Goal: Task Accomplishment & Management: Complete application form

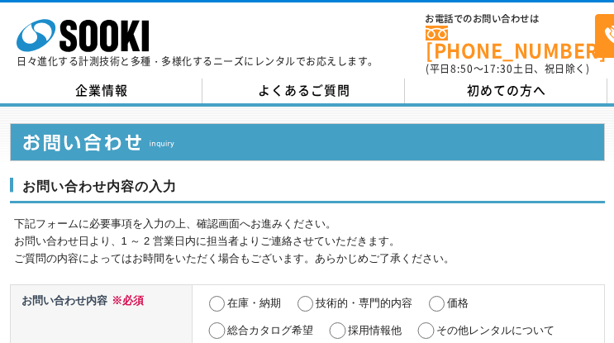
select select "13"
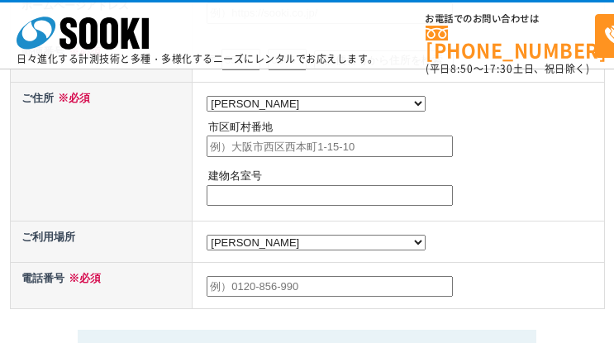
radio input "true"
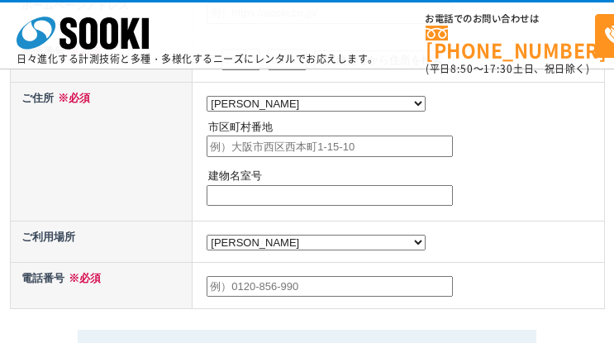
radio input "true"
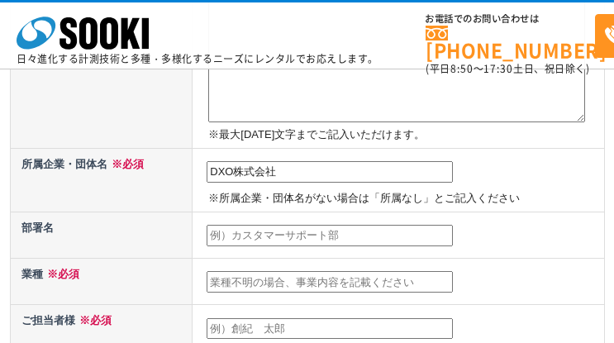
type input "DXO株式会社"
type input "セールスフォワード事業部"
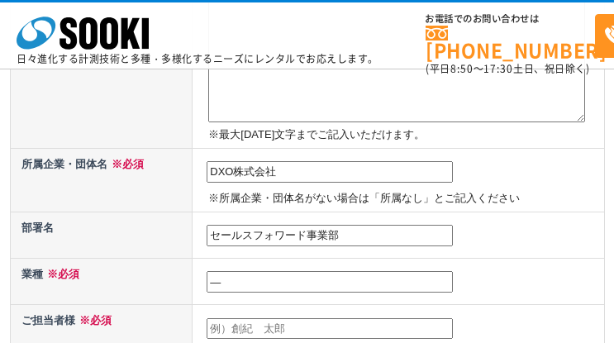
type input "―"
type input "[PERSON_NAME]"
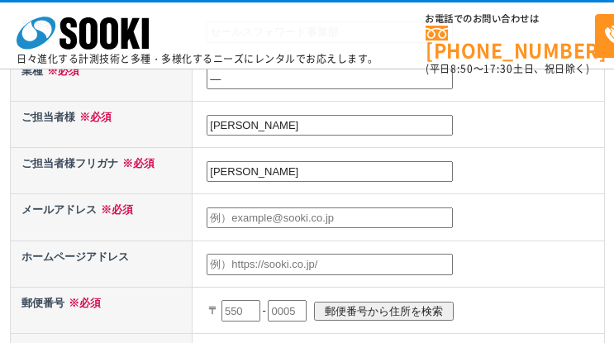
type input "[PERSON_NAME]"
type input "[EMAIL_ADDRESS][DOMAIN_NAME]"
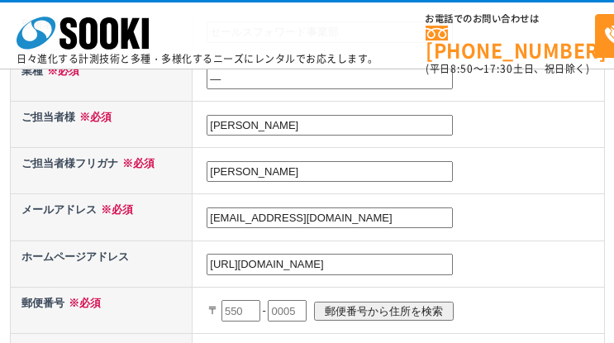
type input "[URL][DOMAIN_NAME]"
type input "164"
type input "[DATE]"
type input "12"
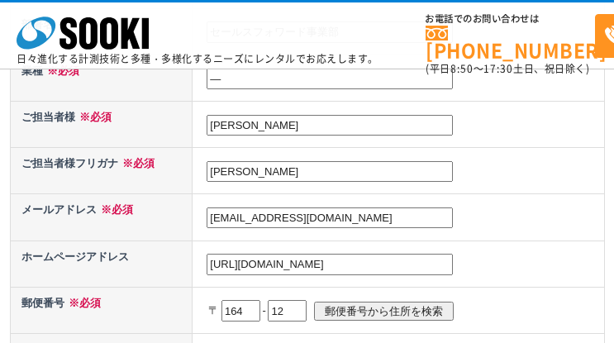
scroll to position [795, 0]
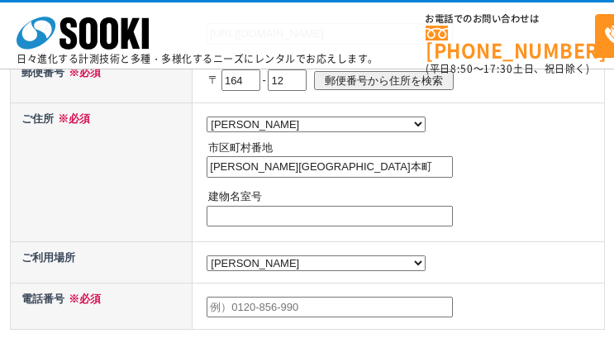
type input "[PERSON_NAME][GEOGRAPHIC_DATA]本町"
type input "―"
type input "358098288"
type textarea "loremi dolorsit。AMEtconsecte。 adi『elitse』doeiusmodtempo、incididun。 utlaBoreetdo…"
